Goal: Check status: Verify the current state of an ongoing process or item

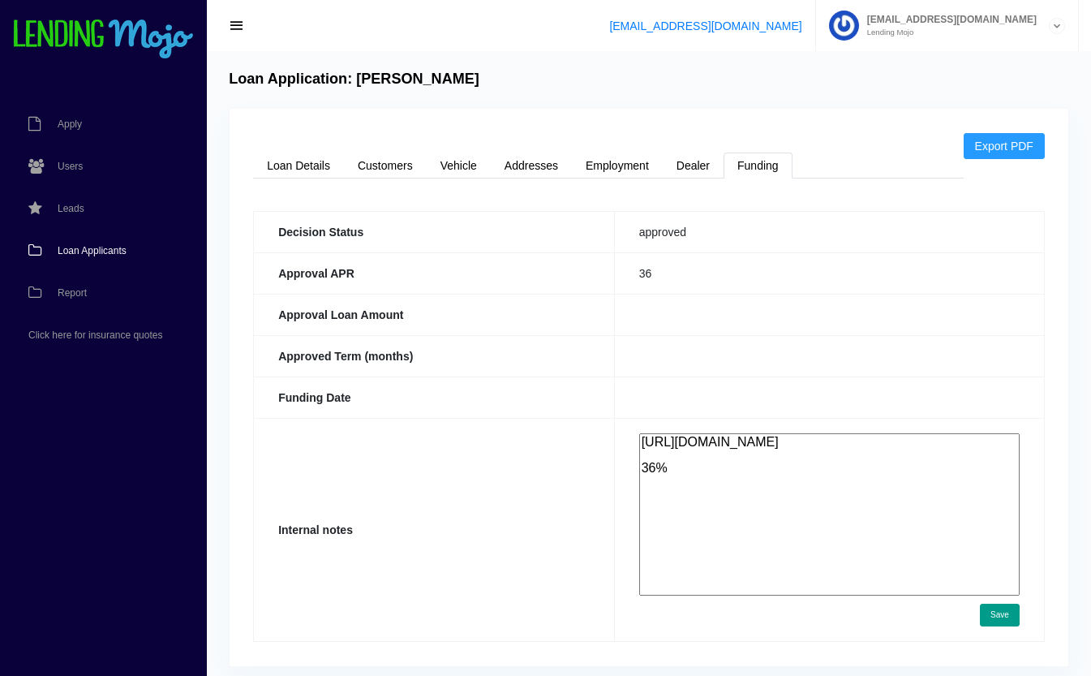
click at [83, 238] on link "Loan Applicants" at bounding box center [95, 251] width 191 height 42
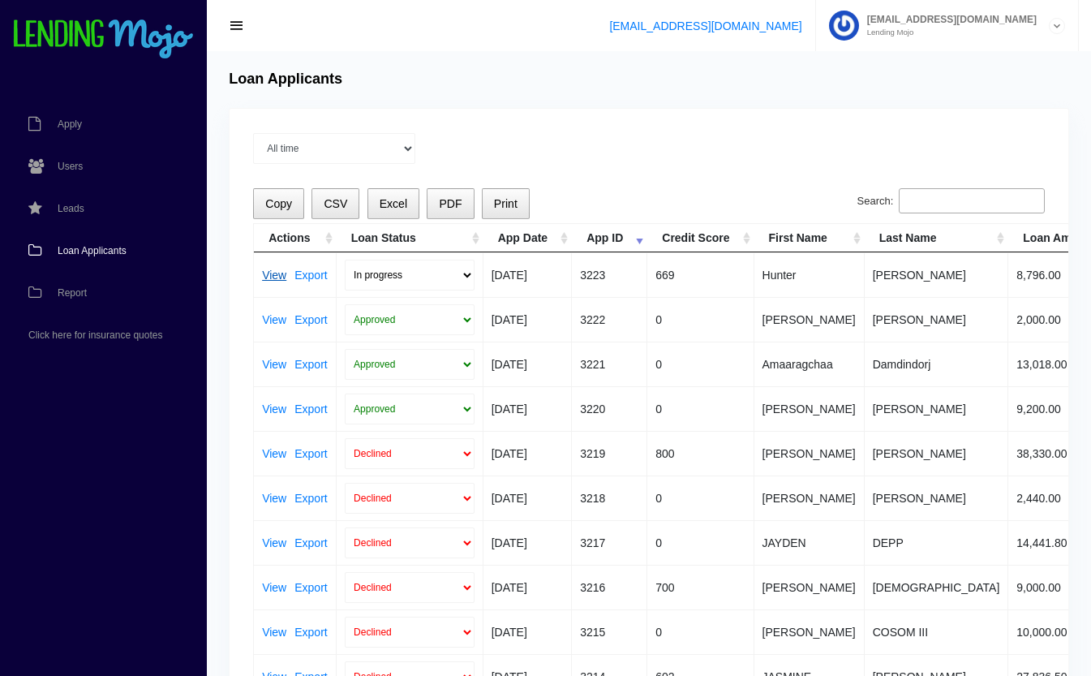
click at [270, 270] on link "View" at bounding box center [274, 274] width 24 height 11
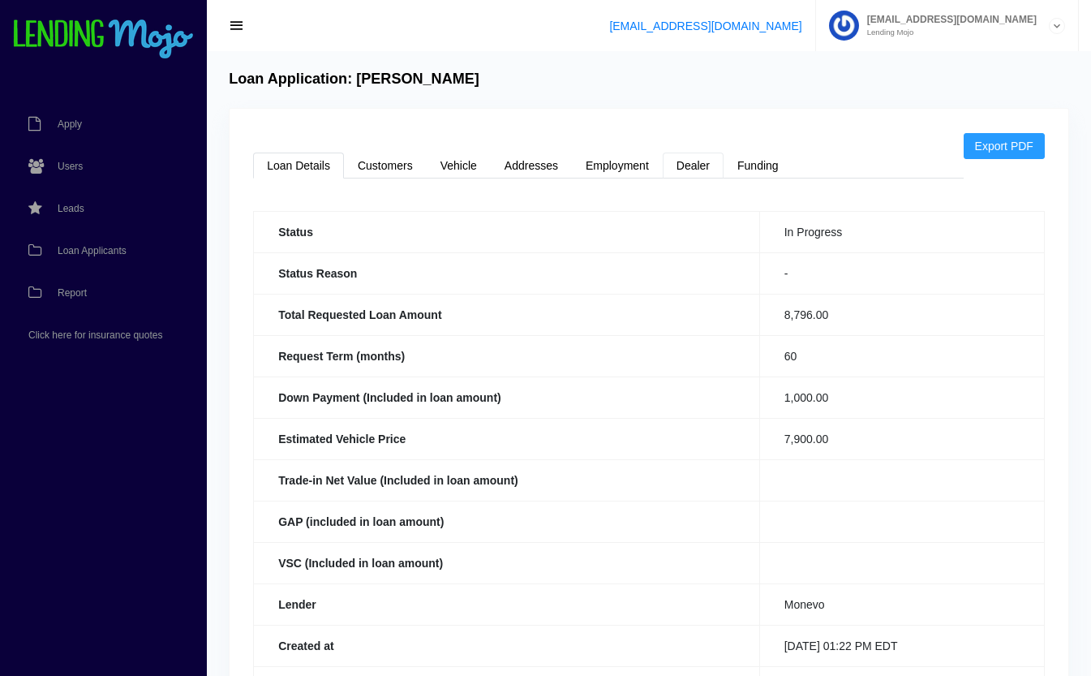
click at [699, 170] on link "Dealer" at bounding box center [693, 166] width 61 height 26
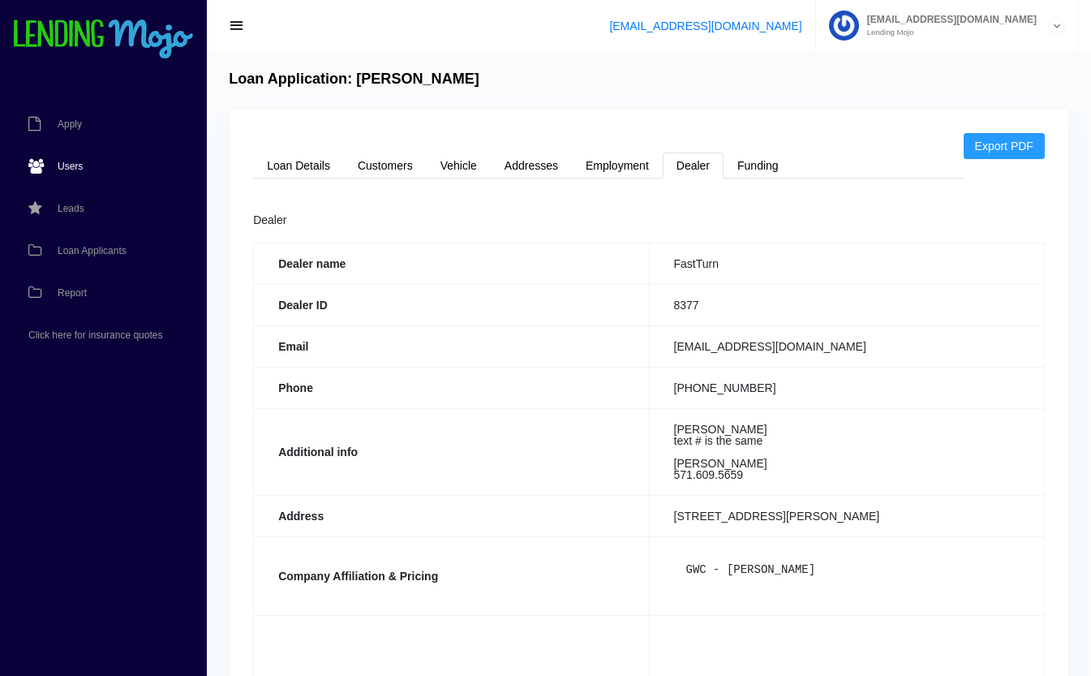
click at [70, 163] on span "Users" at bounding box center [70, 166] width 25 height 10
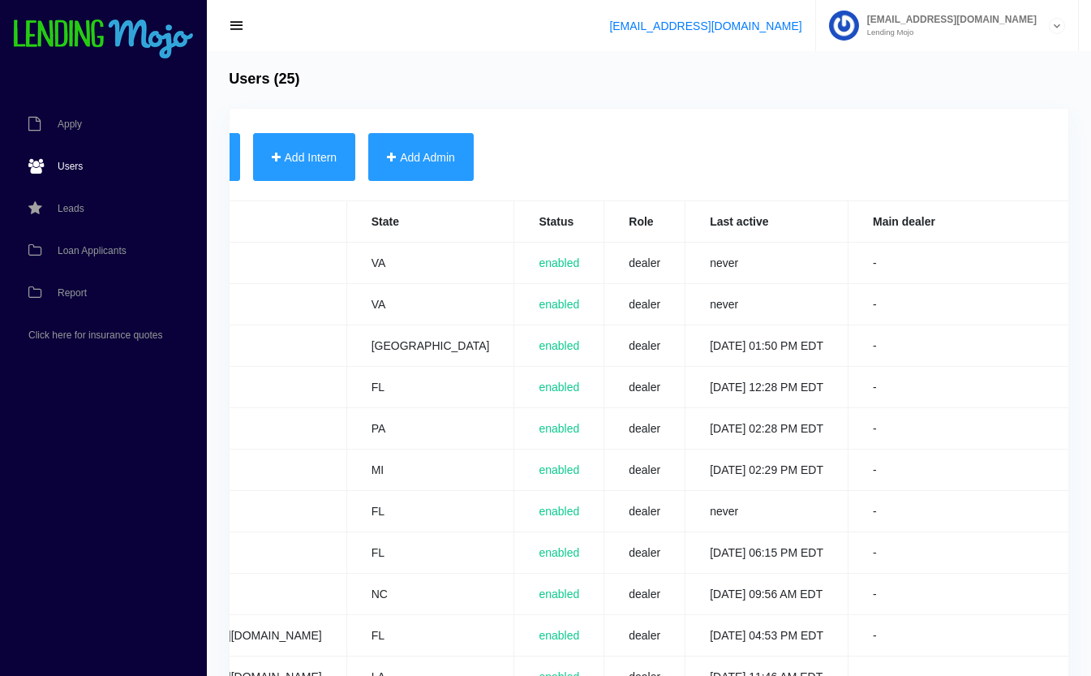
scroll to position [0, 637]
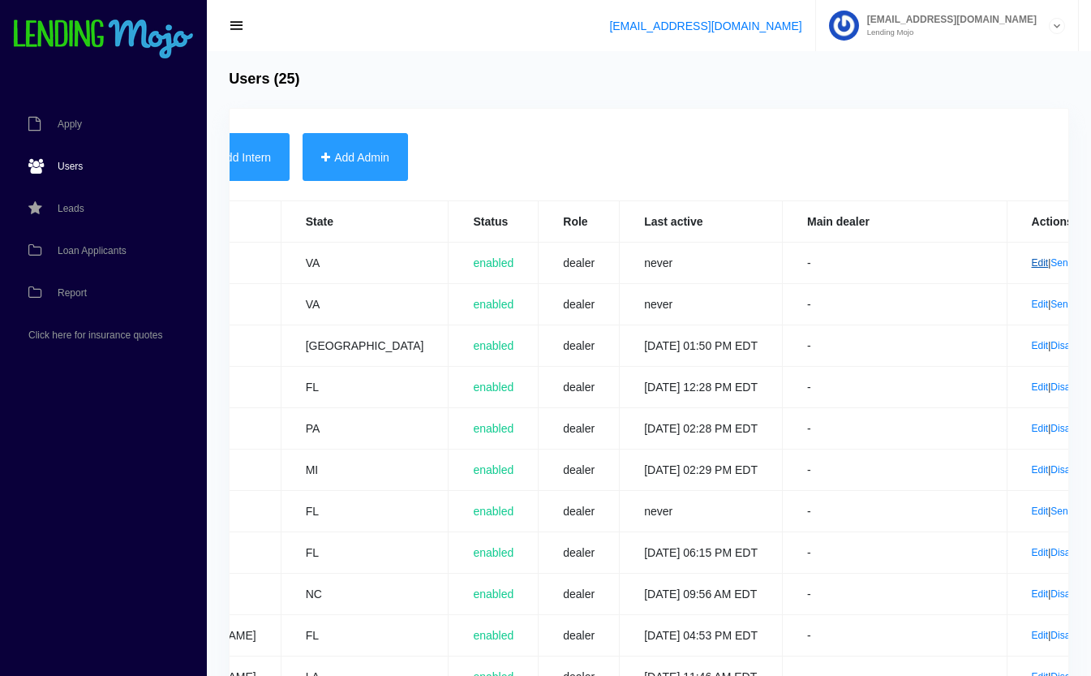
click at [1032, 266] on link "Edit" at bounding box center [1040, 262] width 17 height 11
